Goal: Check status

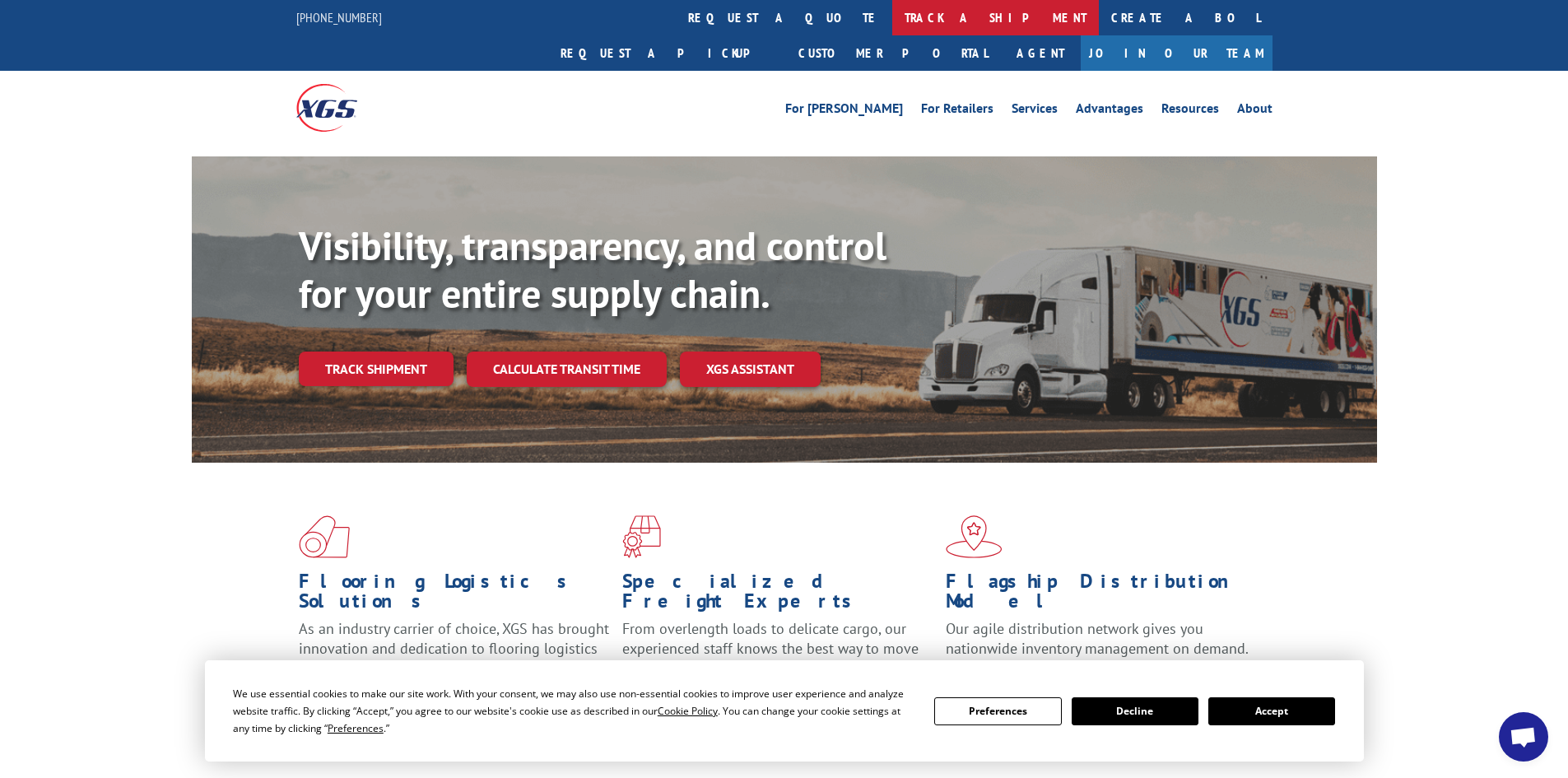
click at [892, 18] on link "track a shipment" at bounding box center [995, 18] width 207 height 36
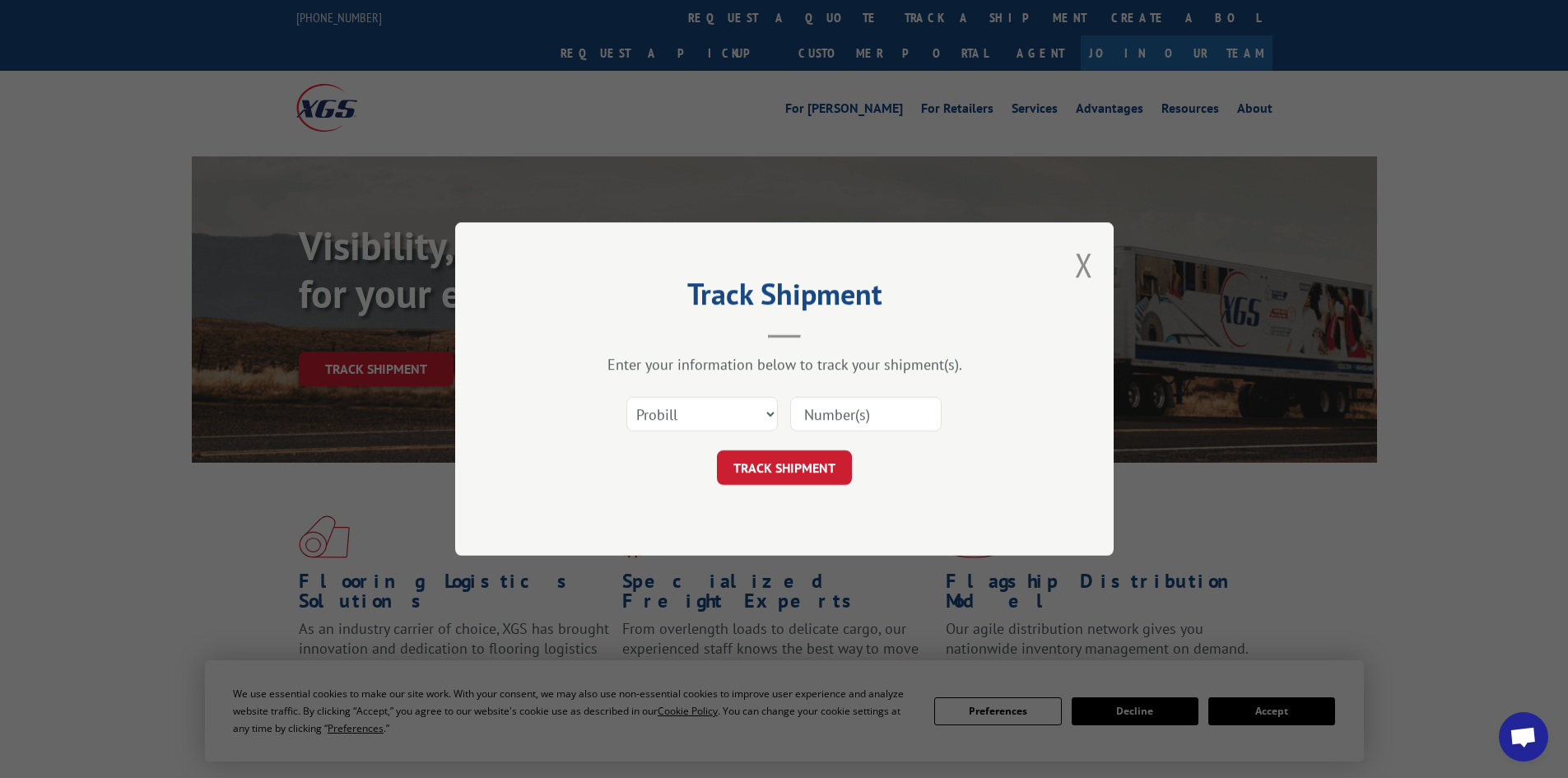
click at [860, 410] on input at bounding box center [866, 414] width 151 height 35
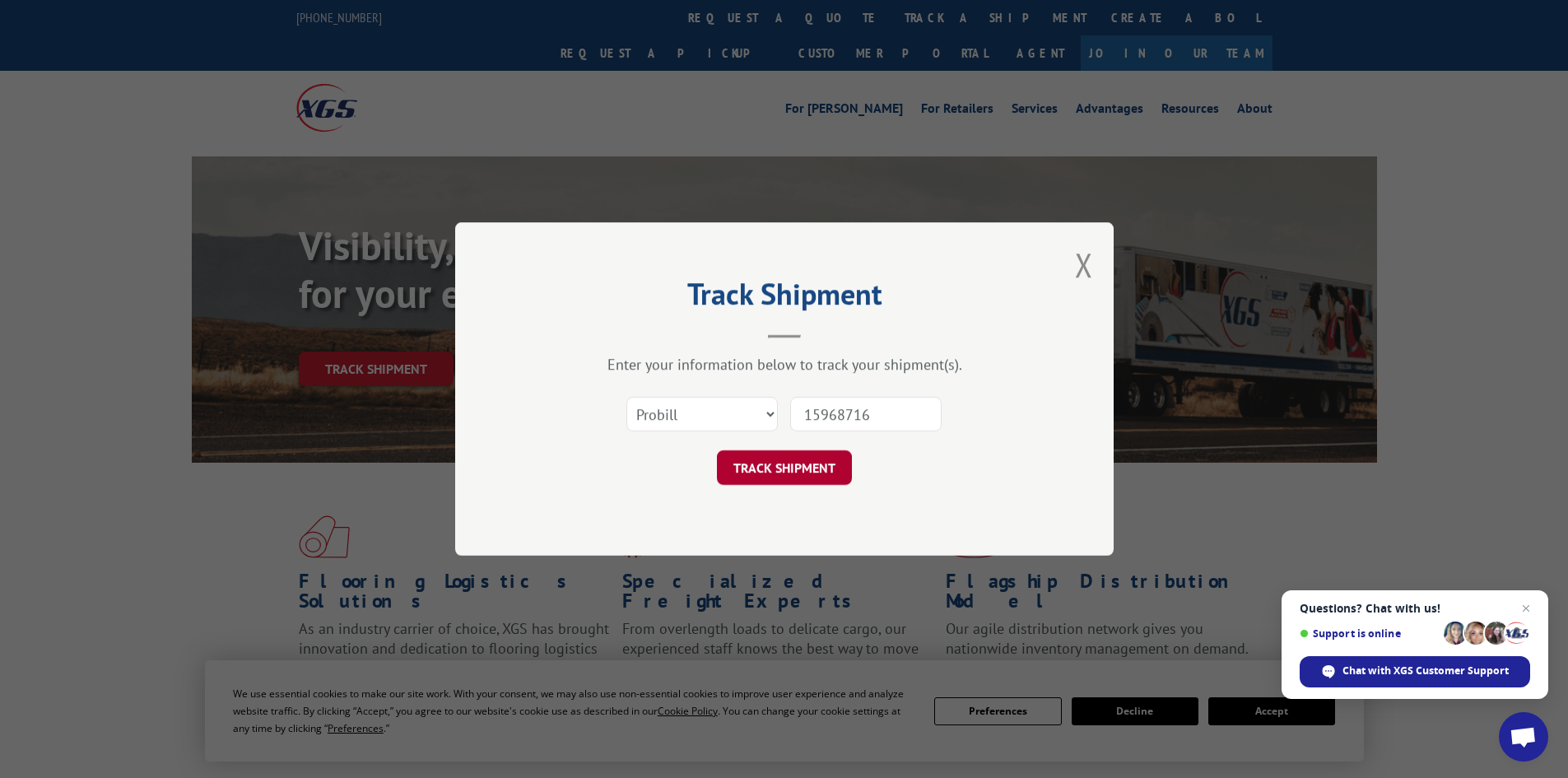
type input "15968716"
click at [772, 468] on button "TRACK SHIPMENT" at bounding box center [784, 467] width 135 height 35
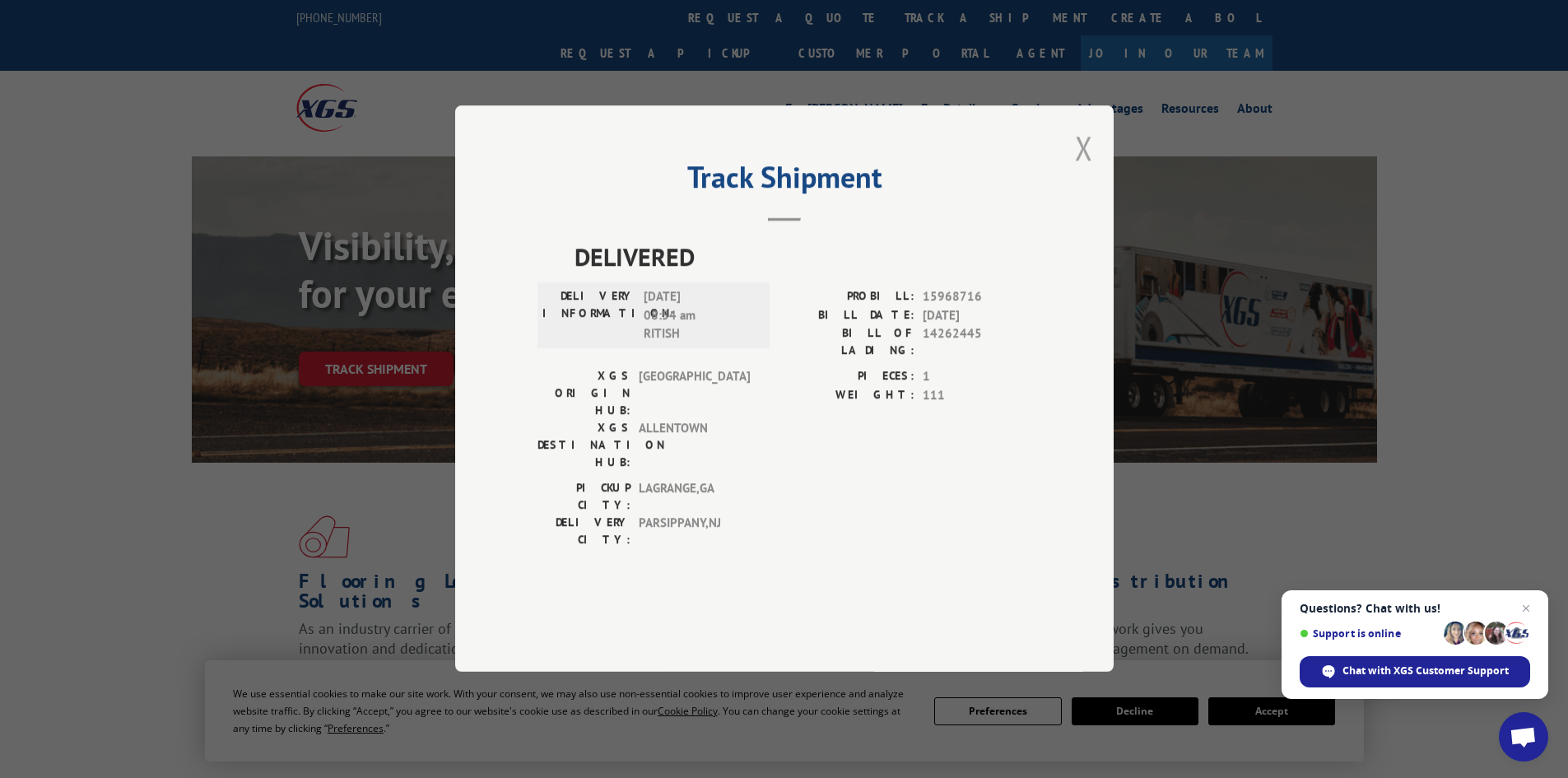
click at [1091, 169] on button "Close modal" at bounding box center [1084, 147] width 18 height 44
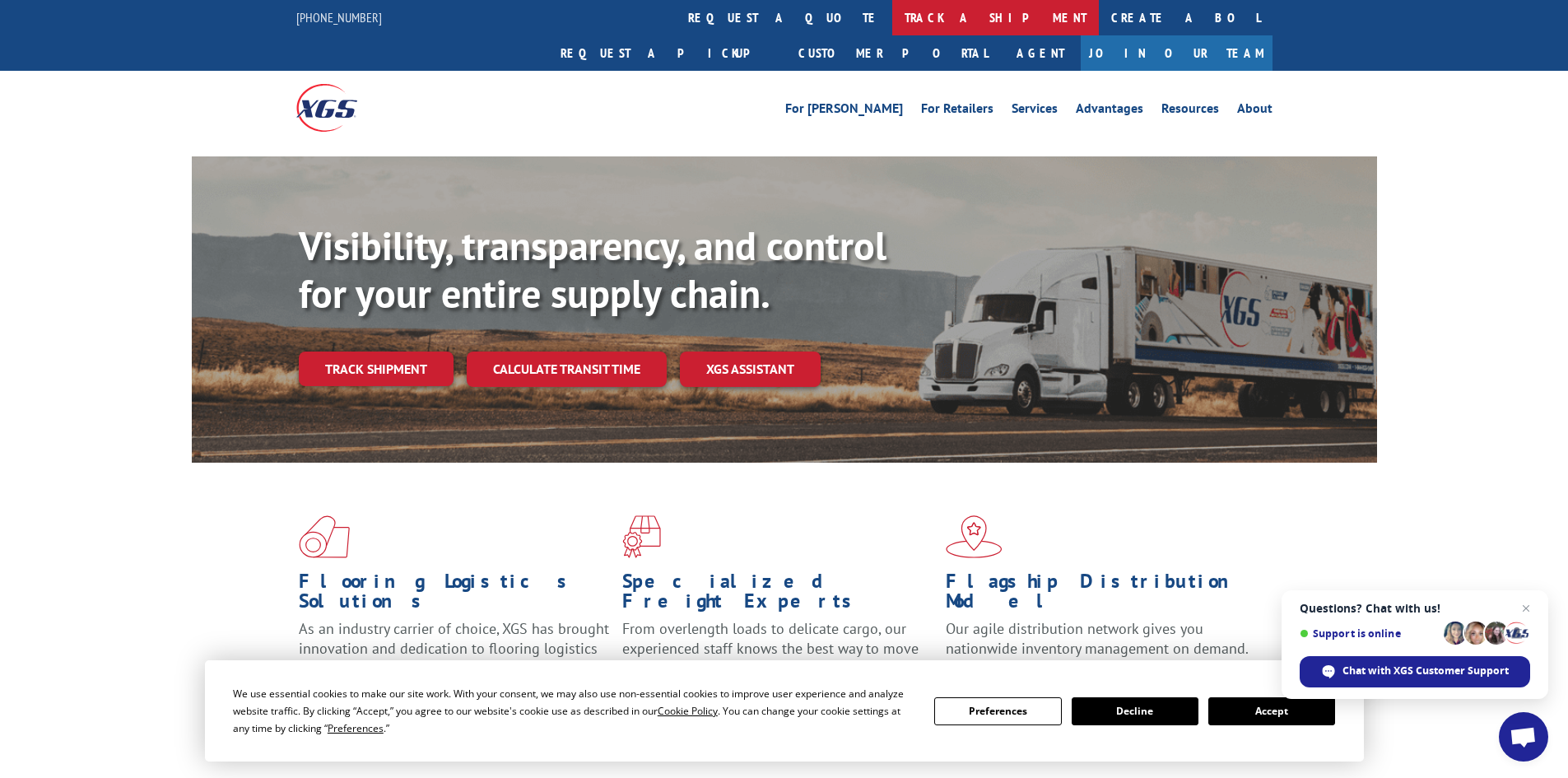
click at [892, 20] on link "track a shipment" at bounding box center [995, 18] width 207 height 36
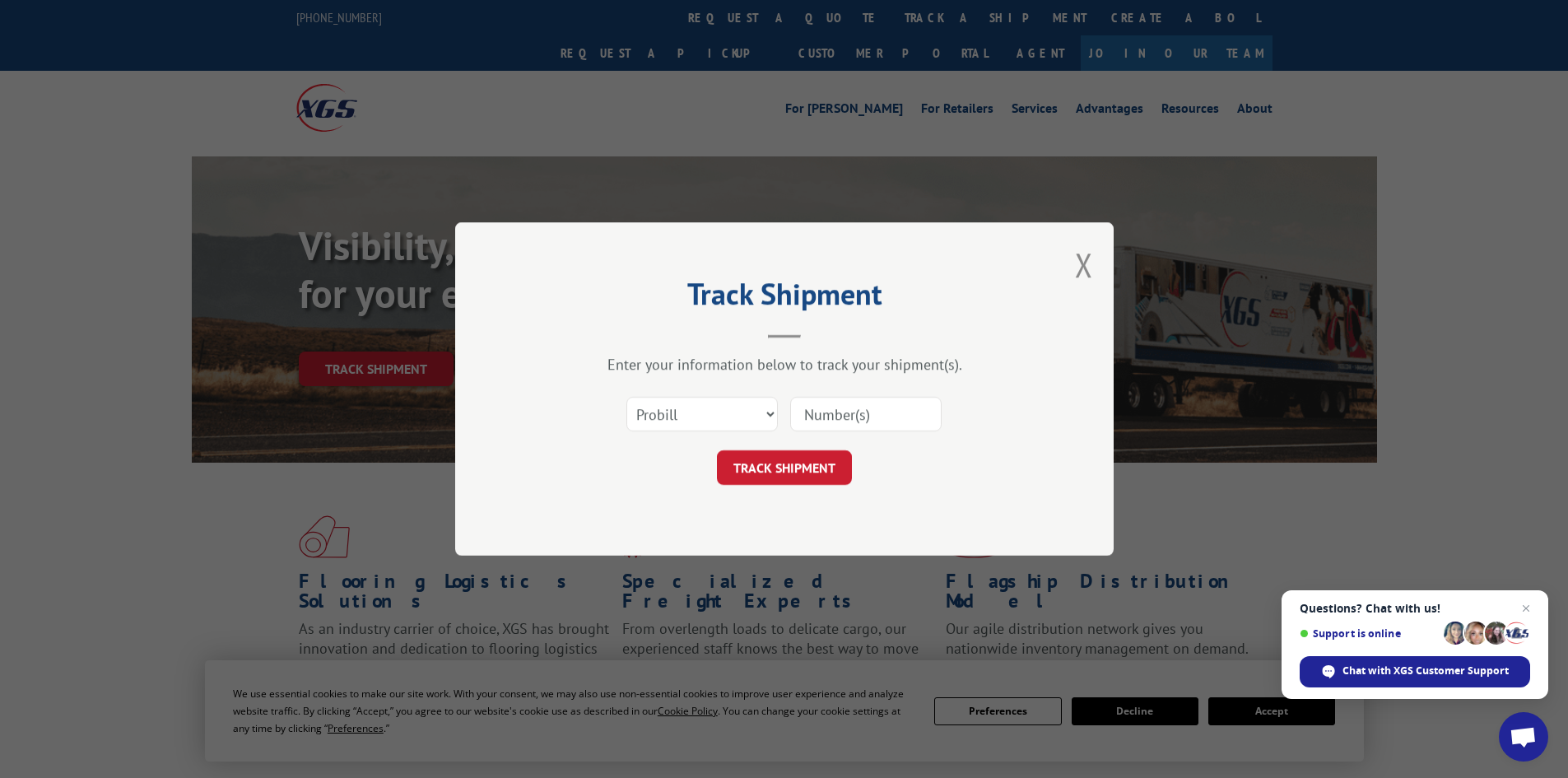
click at [872, 417] on input at bounding box center [866, 414] width 151 height 35
type input "15968716"
click button "TRACK SHIPMENT" at bounding box center [784, 467] width 135 height 35
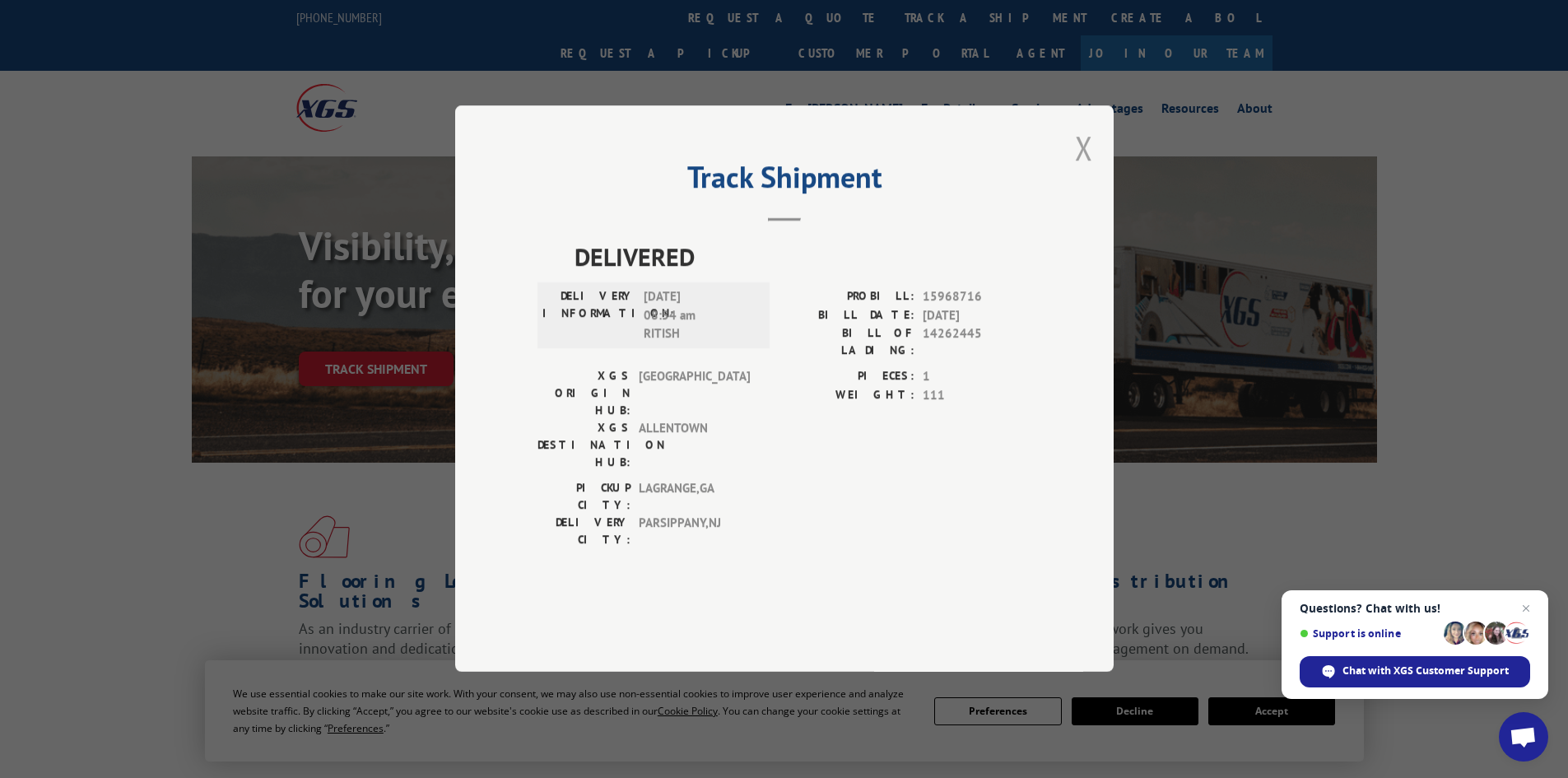
click at [1076, 169] on button "Close modal" at bounding box center [1084, 147] width 18 height 44
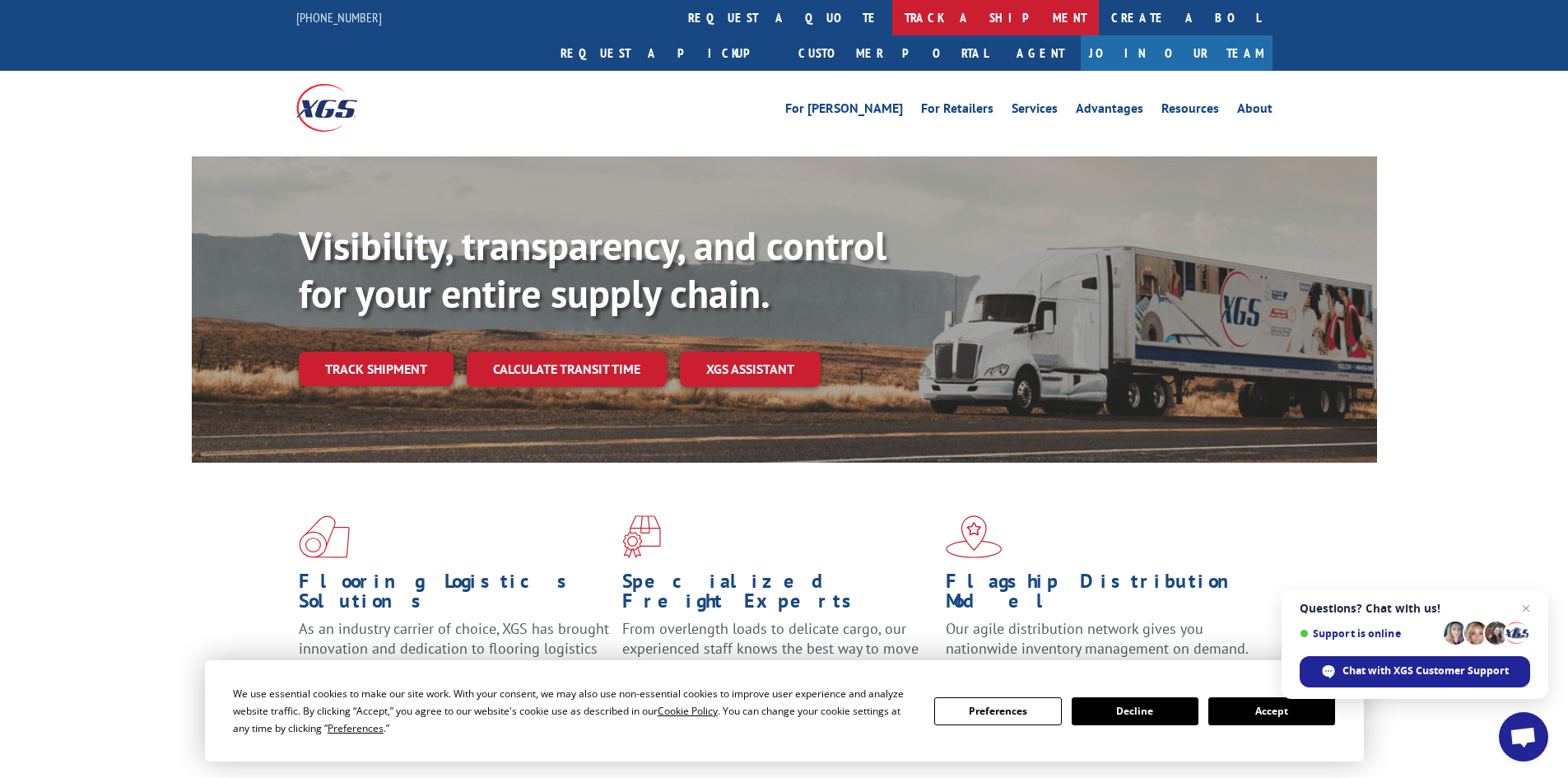
click at [892, 17] on link "track a shipment" at bounding box center [995, 18] width 207 height 36
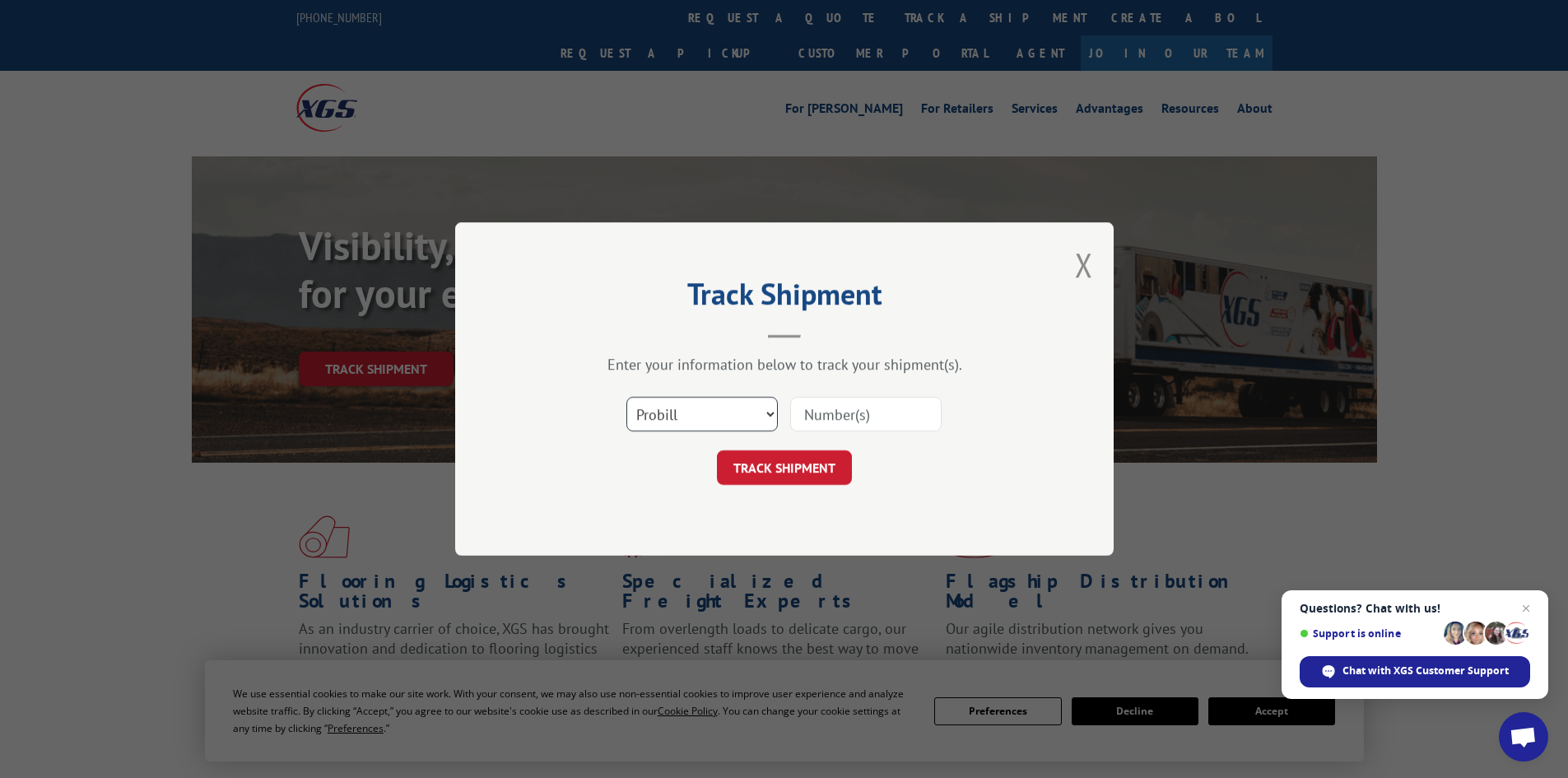
click at [770, 416] on select "Select category... Probill BOL PO" at bounding box center [701, 414] width 151 height 35
select select "bol"
click at [626, 397] on select "Select category... Probill BOL PO" at bounding box center [701, 414] width 151 height 35
click at [886, 416] on input at bounding box center [866, 414] width 151 height 35
type input "15968716"
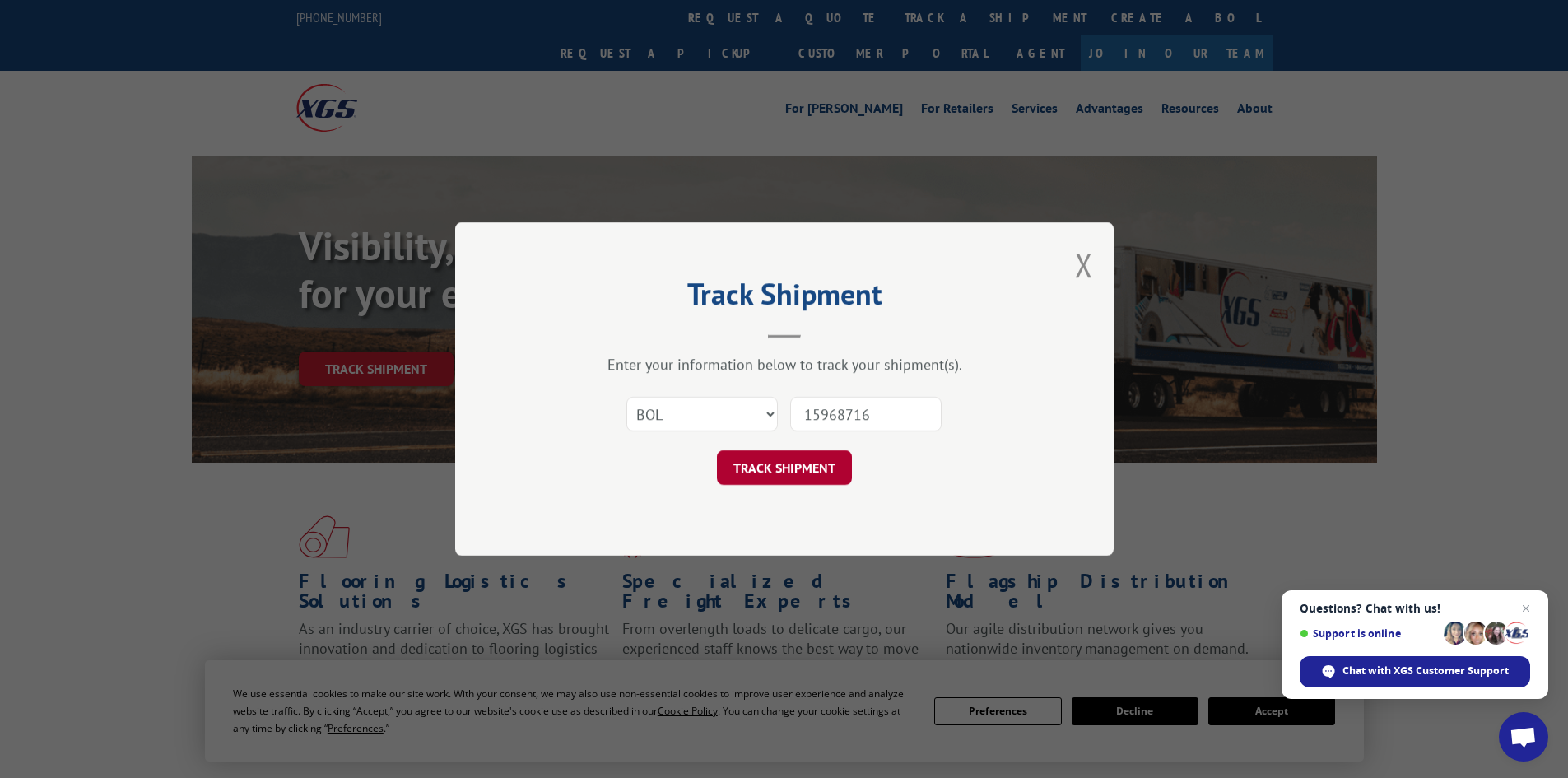
click at [820, 455] on button "TRACK SHIPMENT" at bounding box center [784, 467] width 135 height 35
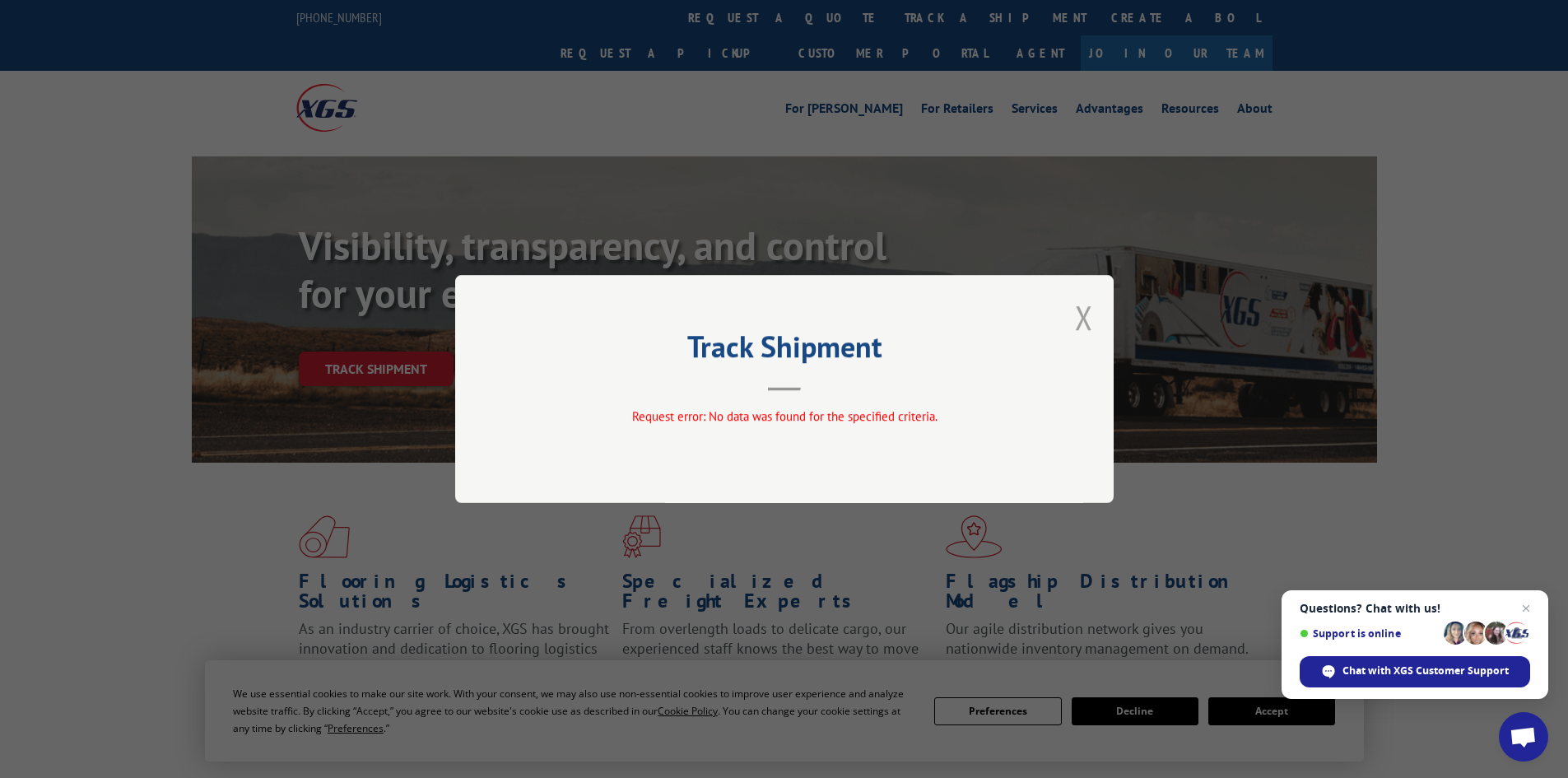
click at [1080, 318] on button "Close modal" at bounding box center [1084, 318] width 18 height 44
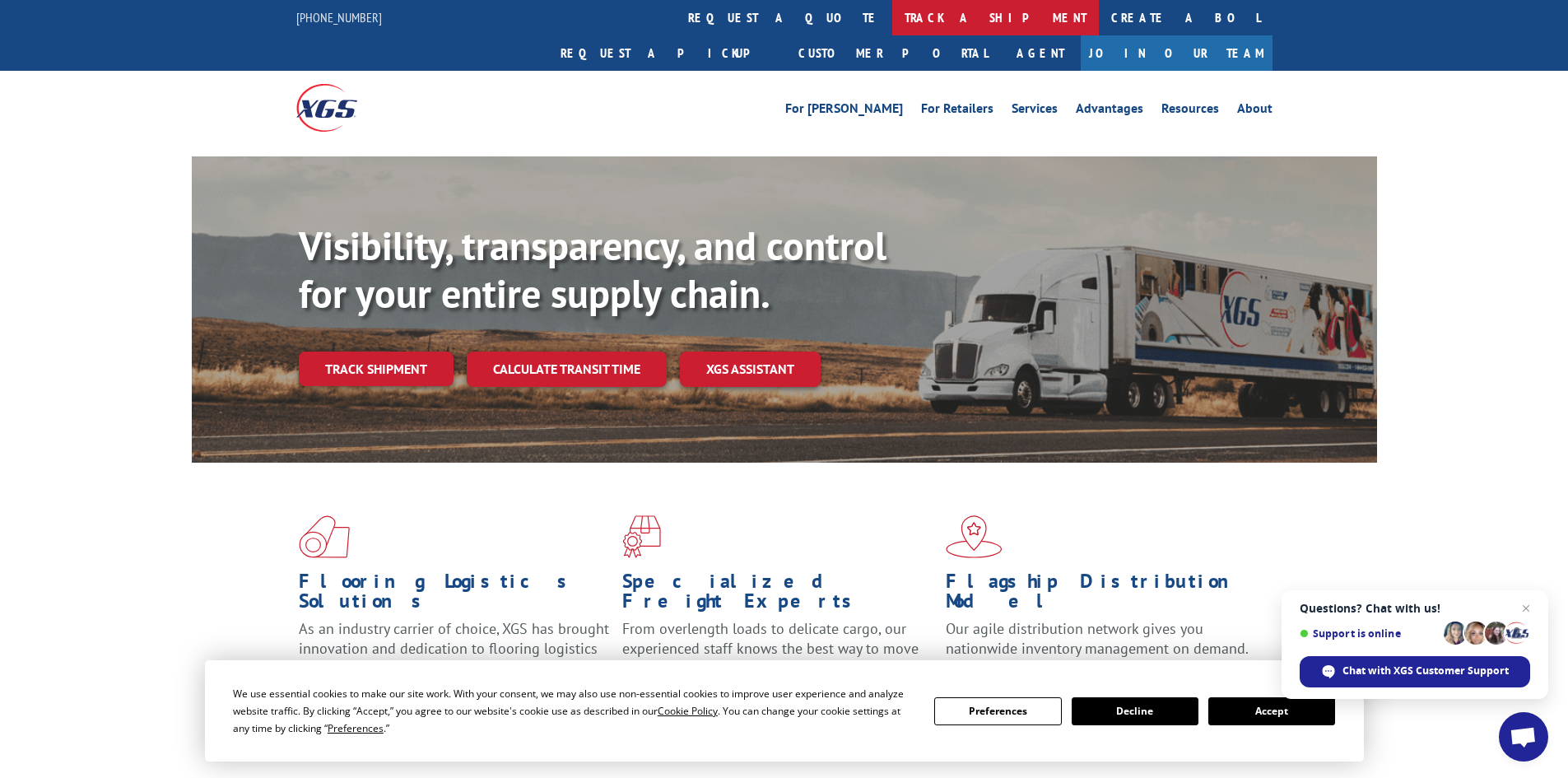
click at [892, 22] on link "track a shipment" at bounding box center [995, 18] width 207 height 36
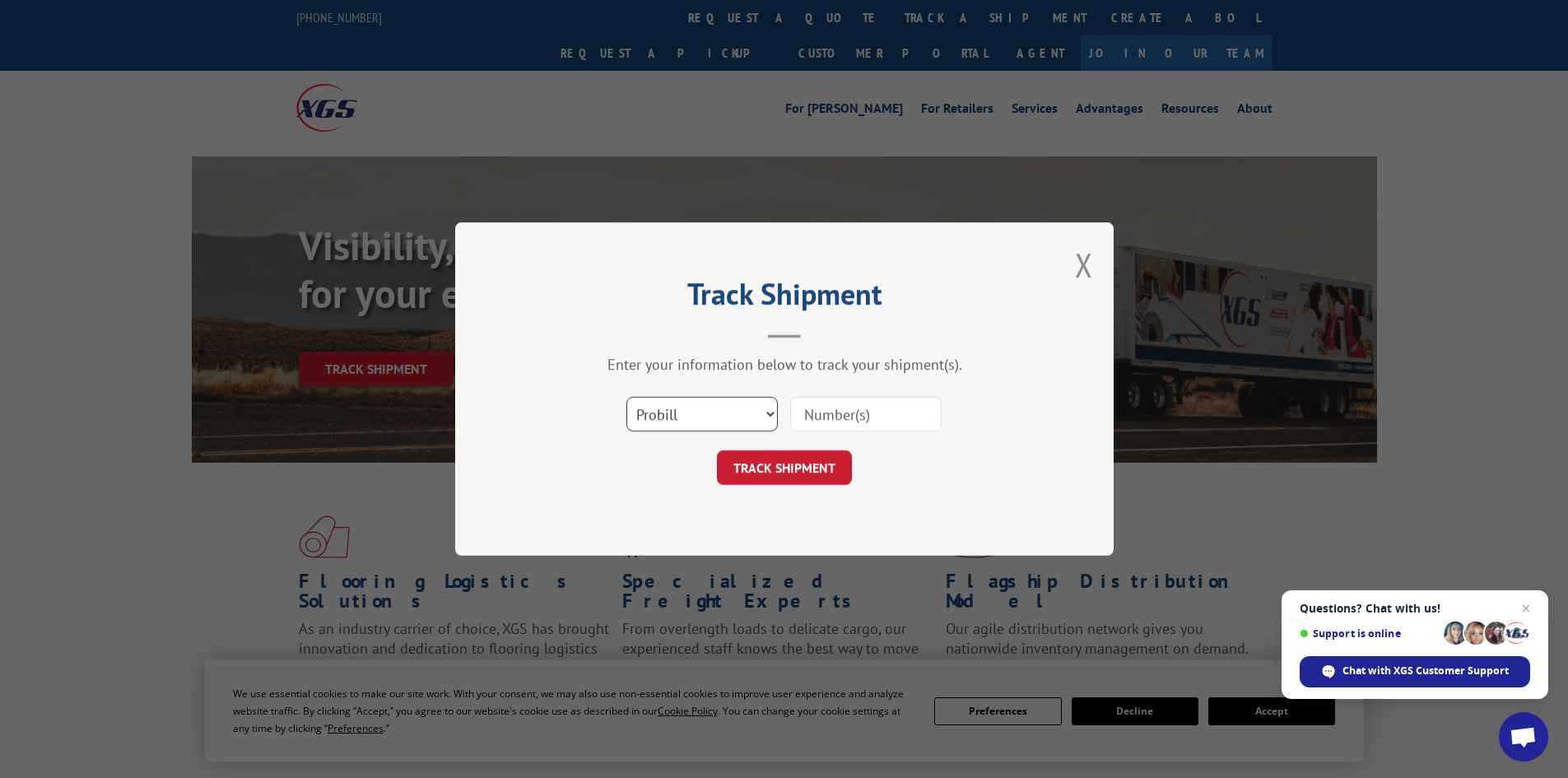
drag, startPoint x: 744, startPoint y: 417, endPoint x: 743, endPoint y: 429, distance: 12.0
click at [745, 417] on select "Select category... Probill BOL PO" at bounding box center [701, 414] width 151 height 35
select select "bol"
click at [626, 397] on select "Select category... Probill BOL PO" at bounding box center [701, 414] width 151 height 35
click at [817, 416] on input at bounding box center [866, 414] width 151 height 35
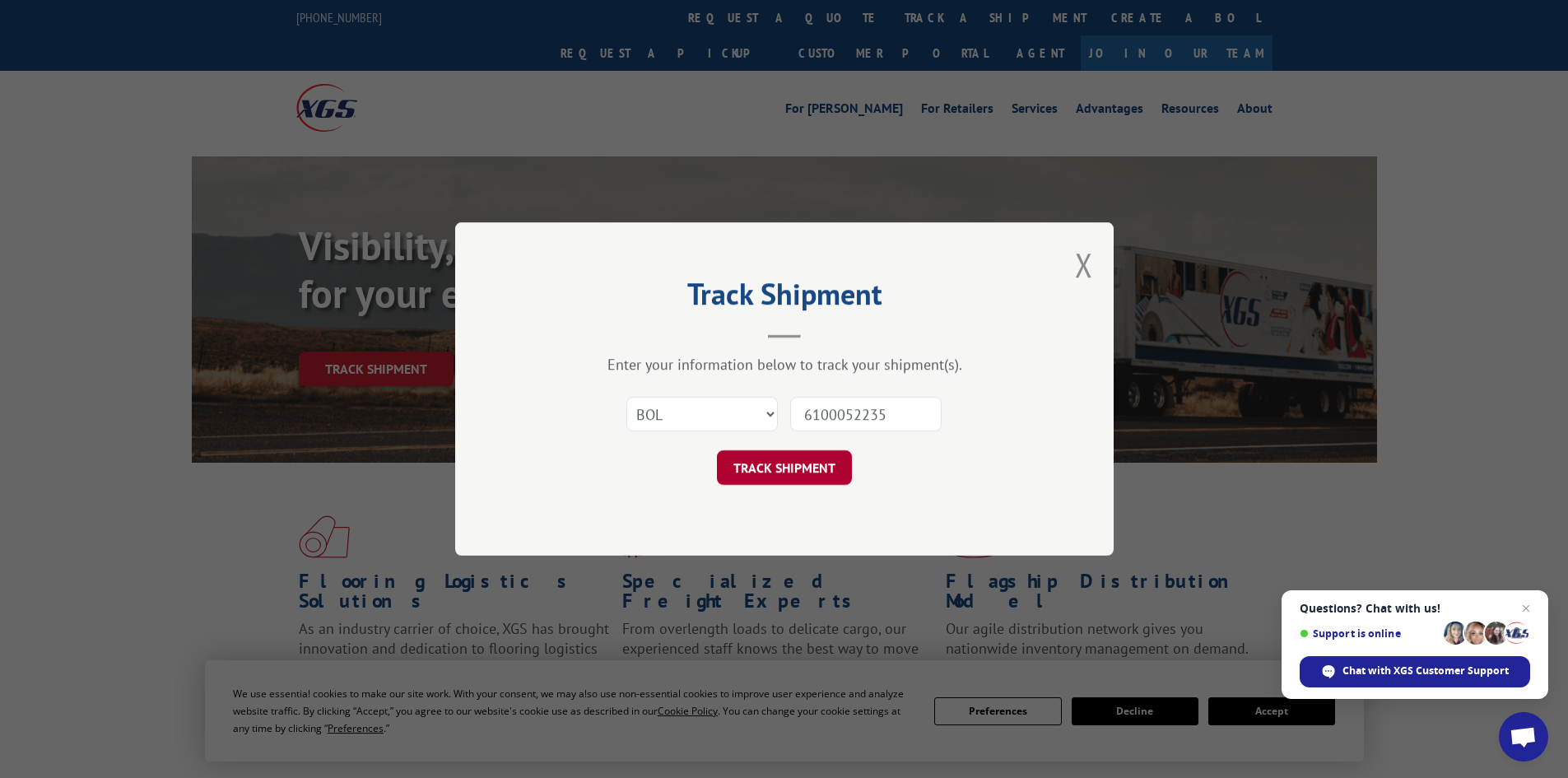
type input "6100052235"
click at [796, 463] on button "TRACK SHIPMENT" at bounding box center [784, 467] width 135 height 35
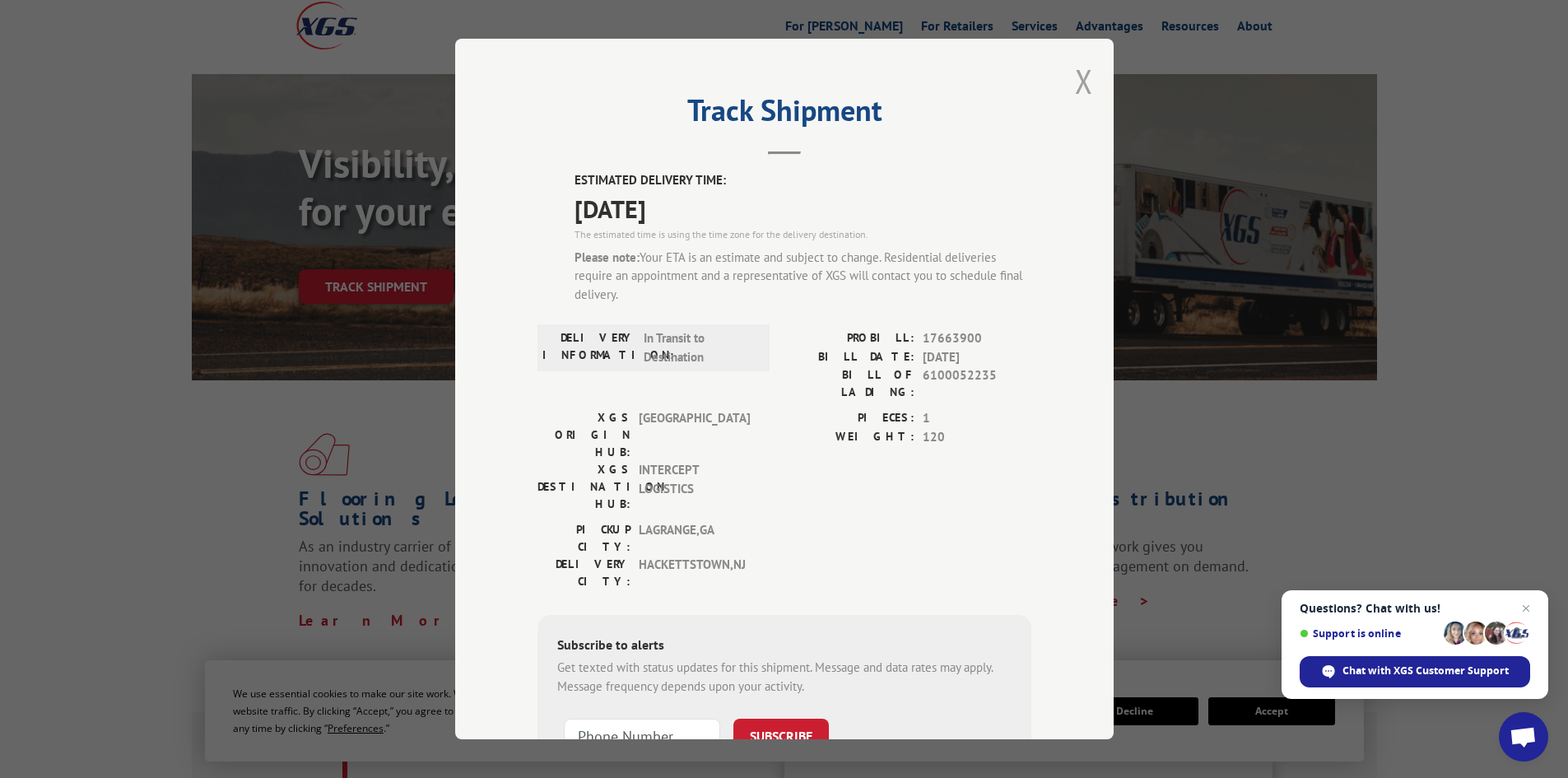
click at [1080, 85] on button "Close modal" at bounding box center [1084, 81] width 18 height 44
